Goal: Navigation & Orientation: Find specific page/section

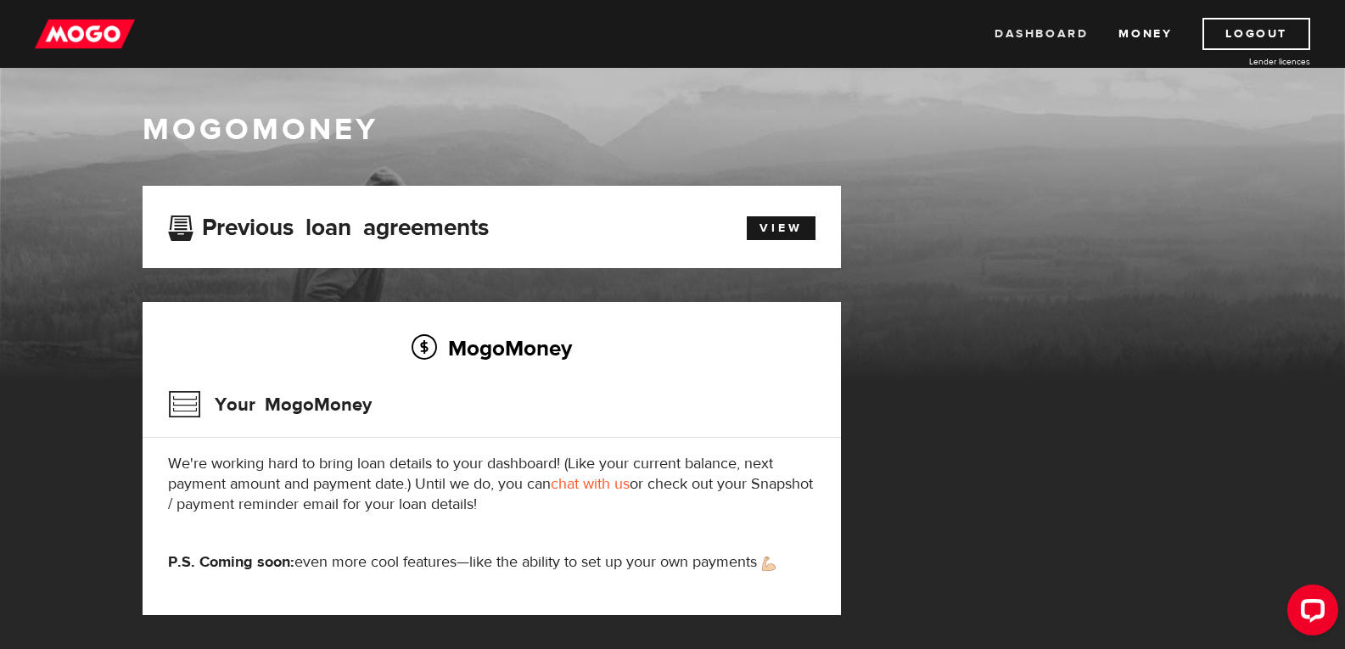
click at [1043, 34] on link "Dashboard" at bounding box center [1041, 34] width 93 height 32
click at [789, 228] on link "View" at bounding box center [781, 228] width 69 height 24
click at [1059, 27] on link "Dashboard" at bounding box center [1041, 34] width 93 height 32
